Goal: Transaction & Acquisition: Book appointment/travel/reservation

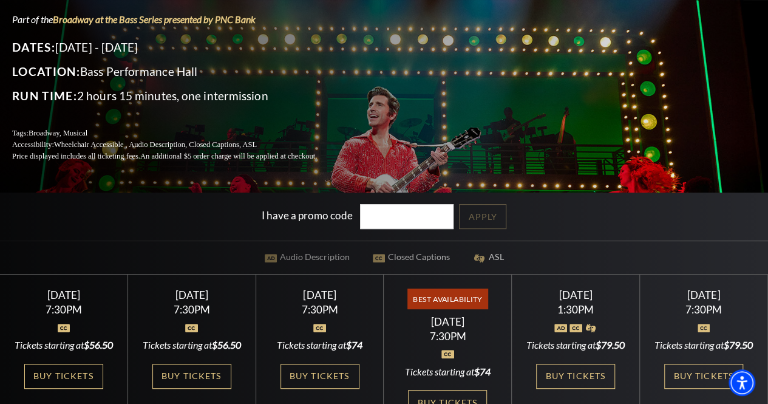
scroll to position [243, 0]
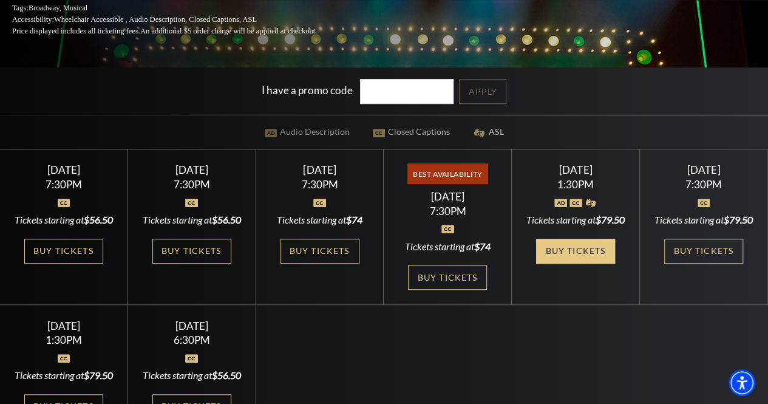
click at [568, 264] on link "Buy Tickets" at bounding box center [575, 251] width 79 height 25
click at [582, 264] on link "Buy Tickets" at bounding box center [575, 251] width 79 height 25
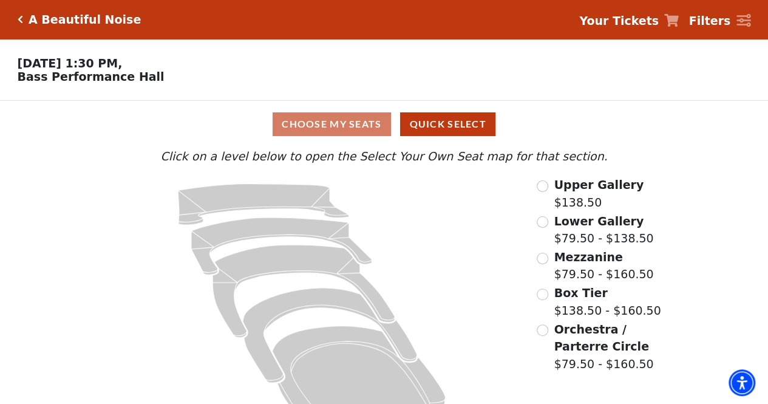
scroll to position [38, 0]
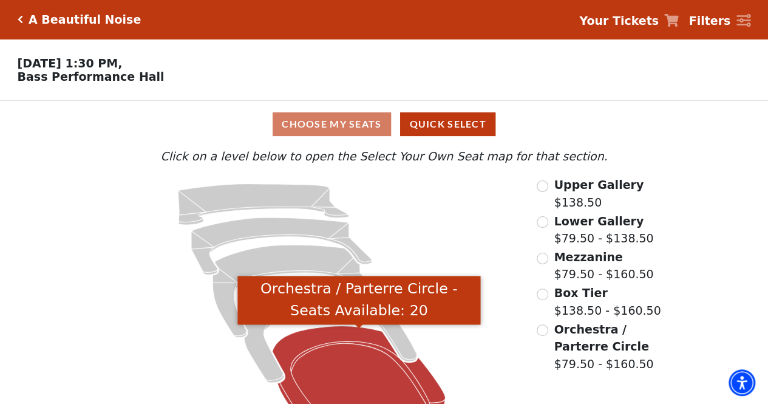
click at [336, 373] on icon "Orchestra / Parterre Circle - Seats Available: 20" at bounding box center [359, 378] width 173 height 104
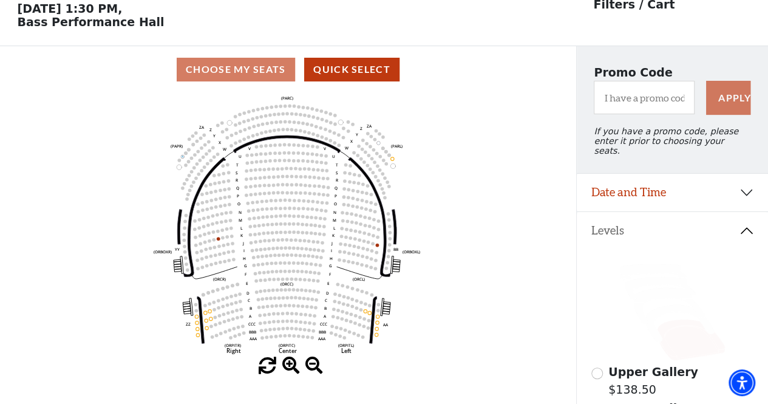
scroll to position [56, 0]
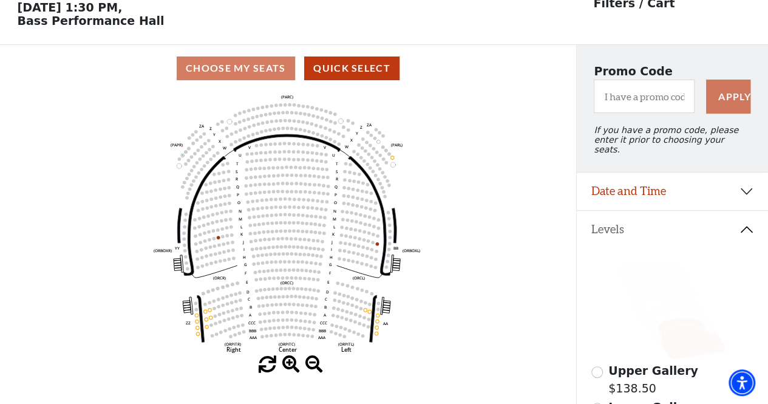
click at [242, 64] on div "Choose My Seats Quick Select" at bounding box center [288, 68] width 576 height 24
